Goal: Task Accomplishment & Management: Use online tool/utility

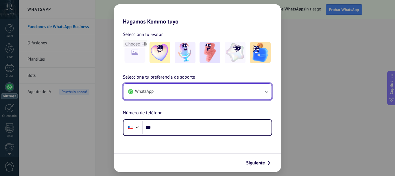
click at [175, 91] on button "WhatsApp" at bounding box center [197, 92] width 148 height 16
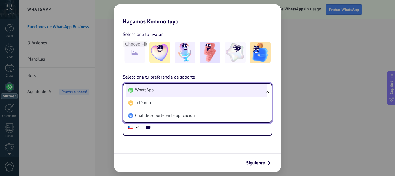
click at [175, 91] on li "WhatsApp" at bounding box center [196, 90] width 141 height 13
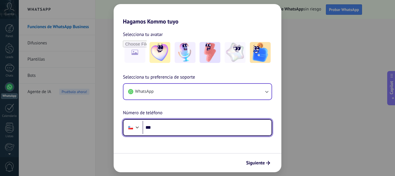
click at [176, 128] on input "***" at bounding box center [207, 127] width 129 height 13
type input "**********"
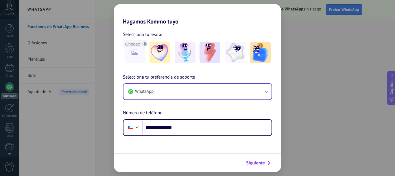
click at [263, 161] on span "Siguiente" at bounding box center [255, 163] width 19 height 4
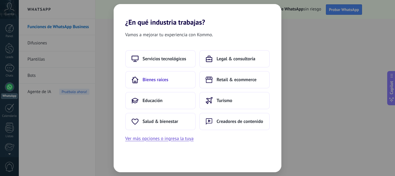
click at [159, 78] on span "Bienes raíces" at bounding box center [156, 80] width 26 height 6
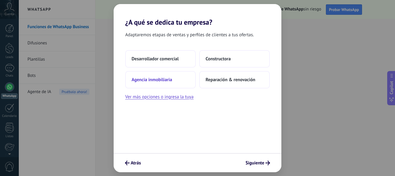
click at [157, 78] on span "Agencia inmobiliaria" at bounding box center [152, 80] width 40 height 6
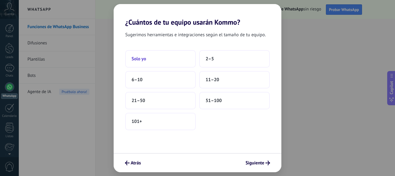
click at [160, 60] on button "Solo yo" at bounding box center [160, 58] width 71 height 17
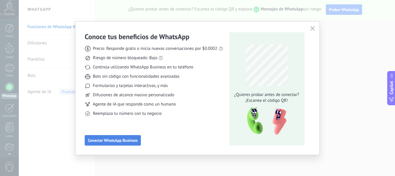
click at [128, 138] on span "Conectar WhatsApp Business" at bounding box center [113, 140] width 50 height 4
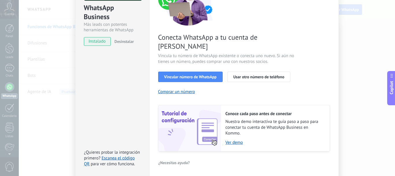
scroll to position [81, 0]
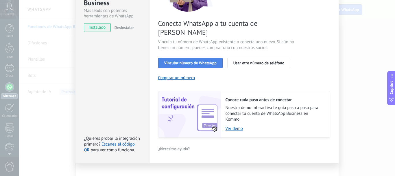
click at [178, 61] on span "Vincular número de WhatsApp" at bounding box center [190, 63] width 52 height 4
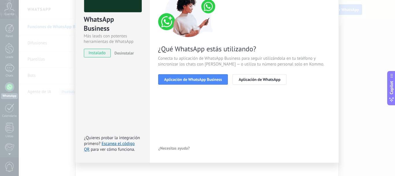
scroll to position [64, 0]
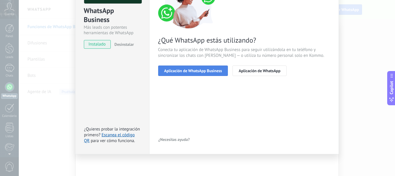
click at [188, 69] on span "Aplicación de WhatsApp Business" at bounding box center [193, 71] width 58 height 4
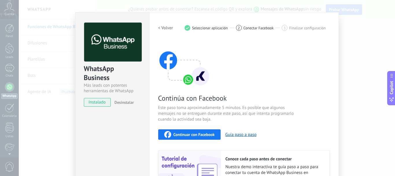
scroll to position [0, 0]
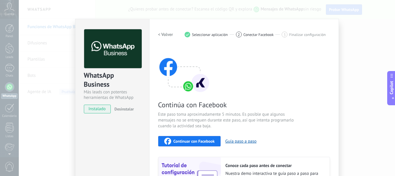
click at [165, 36] on h2 "< Volver" at bounding box center [165, 34] width 15 height 5
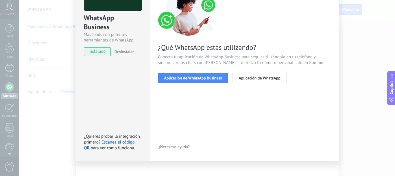
scroll to position [58, 0]
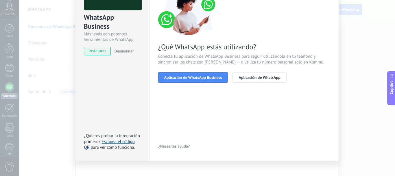
click at [110, 142] on link "Escanea el código QR" at bounding box center [109, 144] width 51 height 11
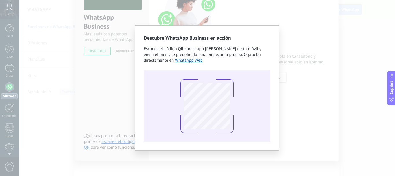
click at [315, 49] on div "Descubre WhatsApp Business en acción Escanea el código QR con la app [PERSON_NA…" at bounding box center [207, 88] width 376 height 176
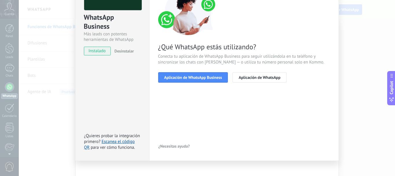
scroll to position [0, 0]
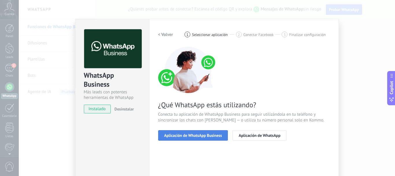
click at [205, 136] on span "Aplicación de WhatsApp Business" at bounding box center [193, 135] width 58 height 4
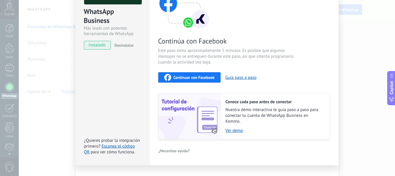
scroll to position [75, 0]
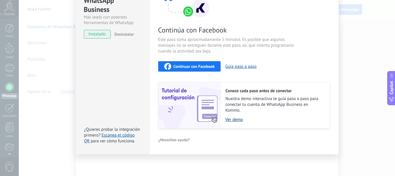
click at [233, 118] on link "Ver demo" at bounding box center [275, 119] width 98 height 5
